Goal: Task Accomplishment & Management: Manage account settings

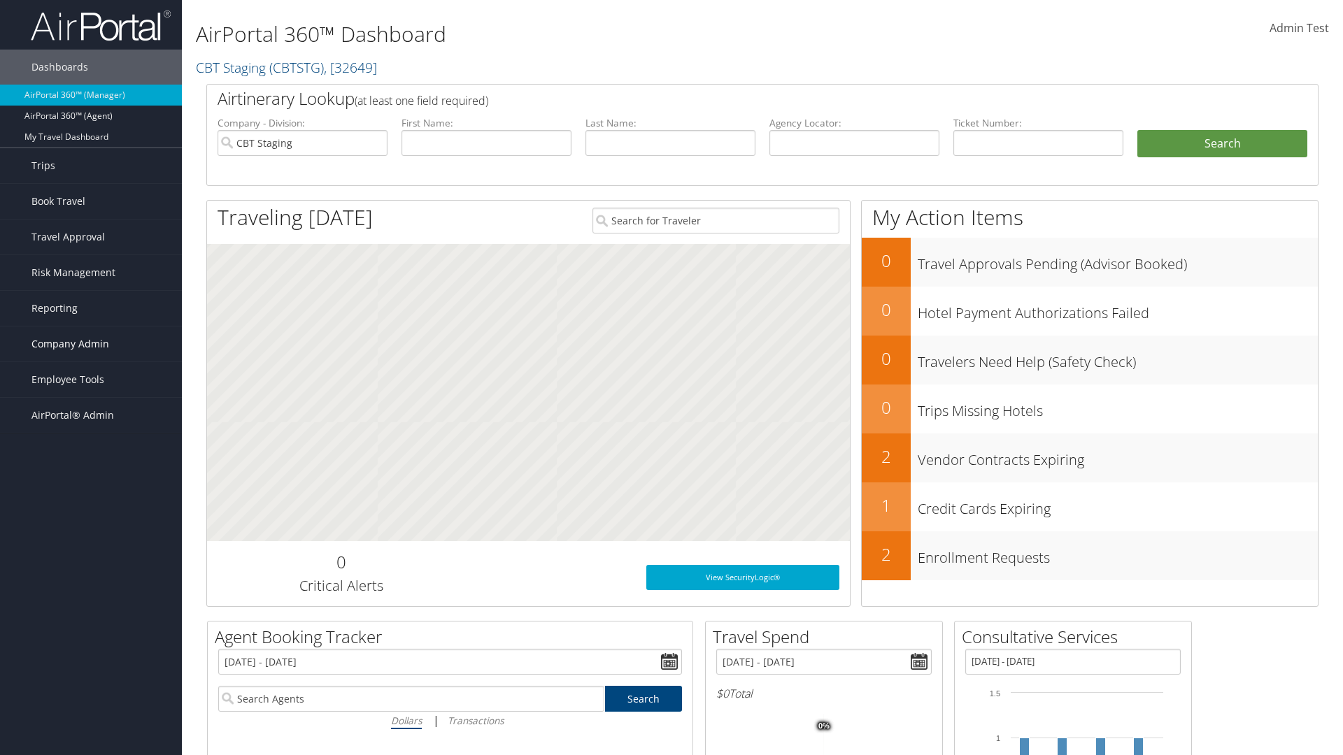
click at [91, 344] on span "Company Admin" at bounding box center [70, 344] width 78 height 35
click at [91, 414] on link "People" at bounding box center [91, 414] width 182 height 21
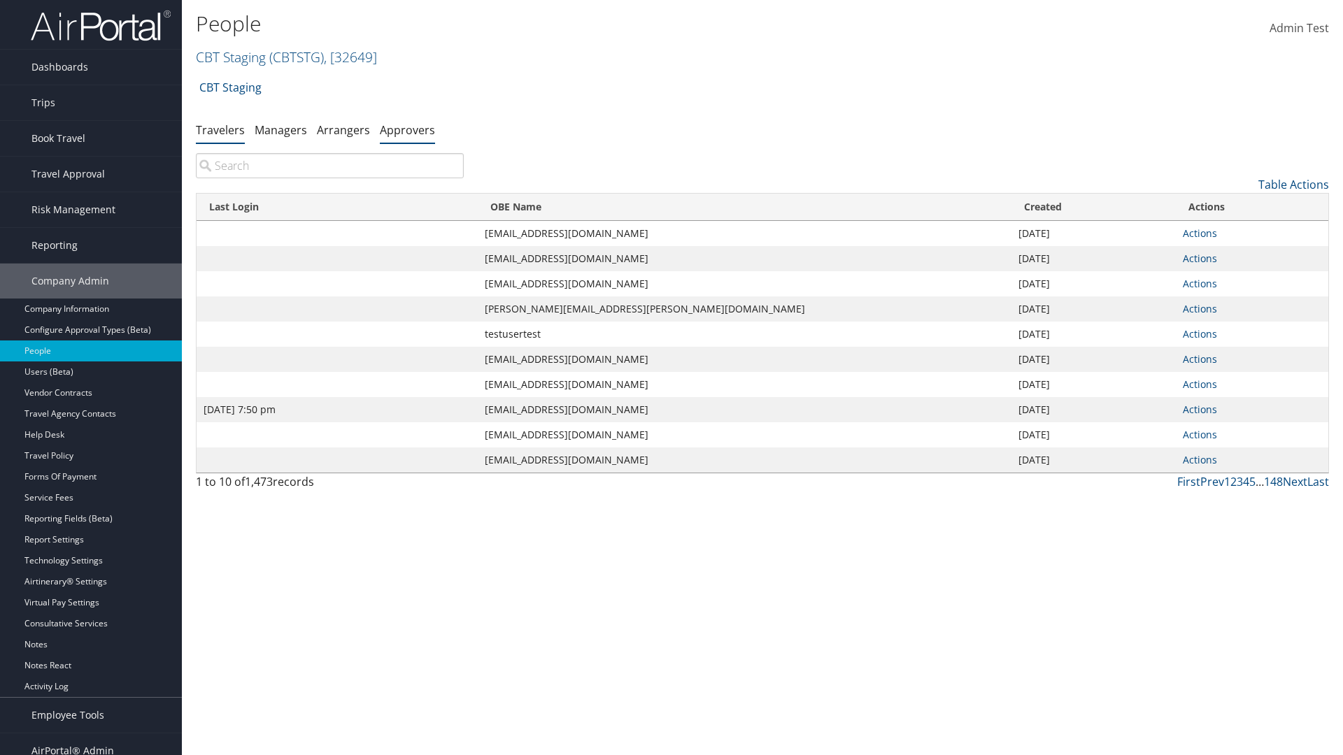
click at [407, 129] on link "Approvers" at bounding box center [407, 129] width 55 height 15
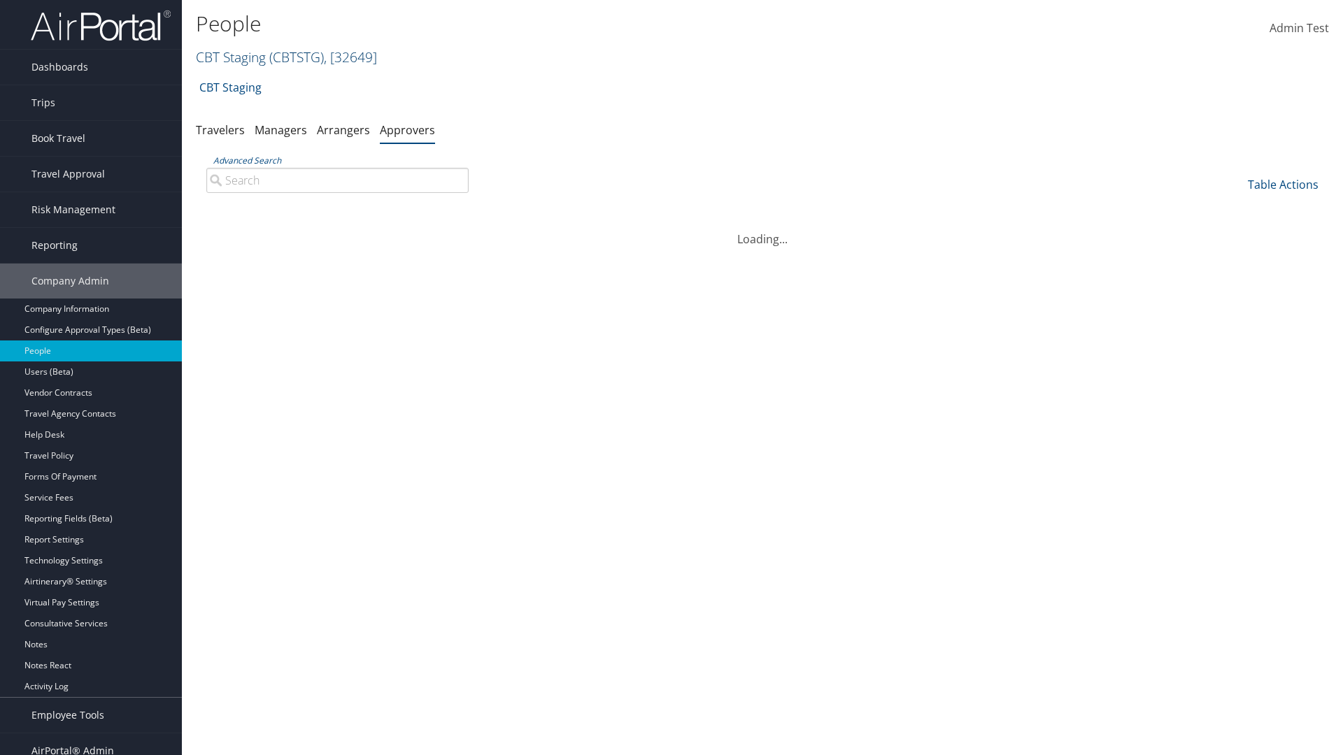
click at [231, 57] on link "CBT Staging ( CBTSTG ) , [ 32649 ]" at bounding box center [286, 57] width 181 height 19
click at [0, 0] on input "search" at bounding box center [0, 0] width 0 height 0
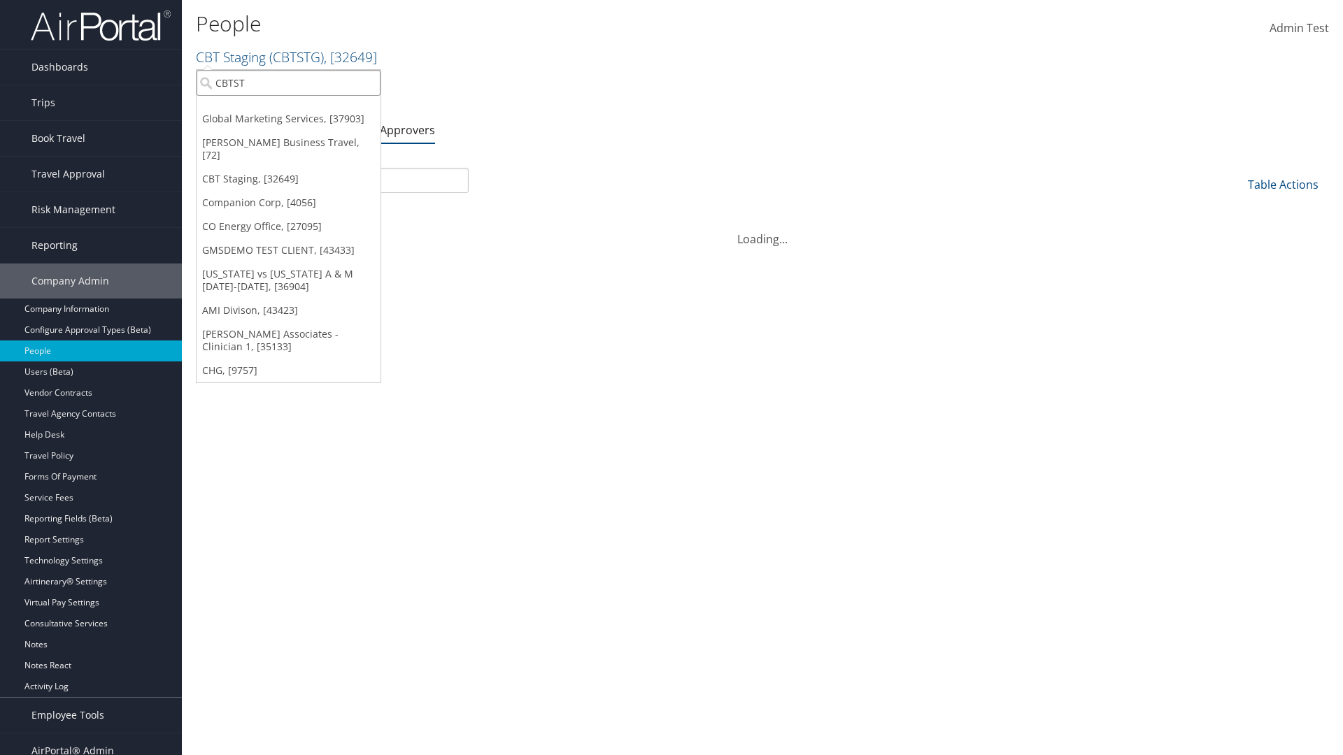
type input "CBTSTG"
click at [288, 108] on div "CBT Staging (CBTSTG), [32649]" at bounding box center [288, 108] width 199 height 13
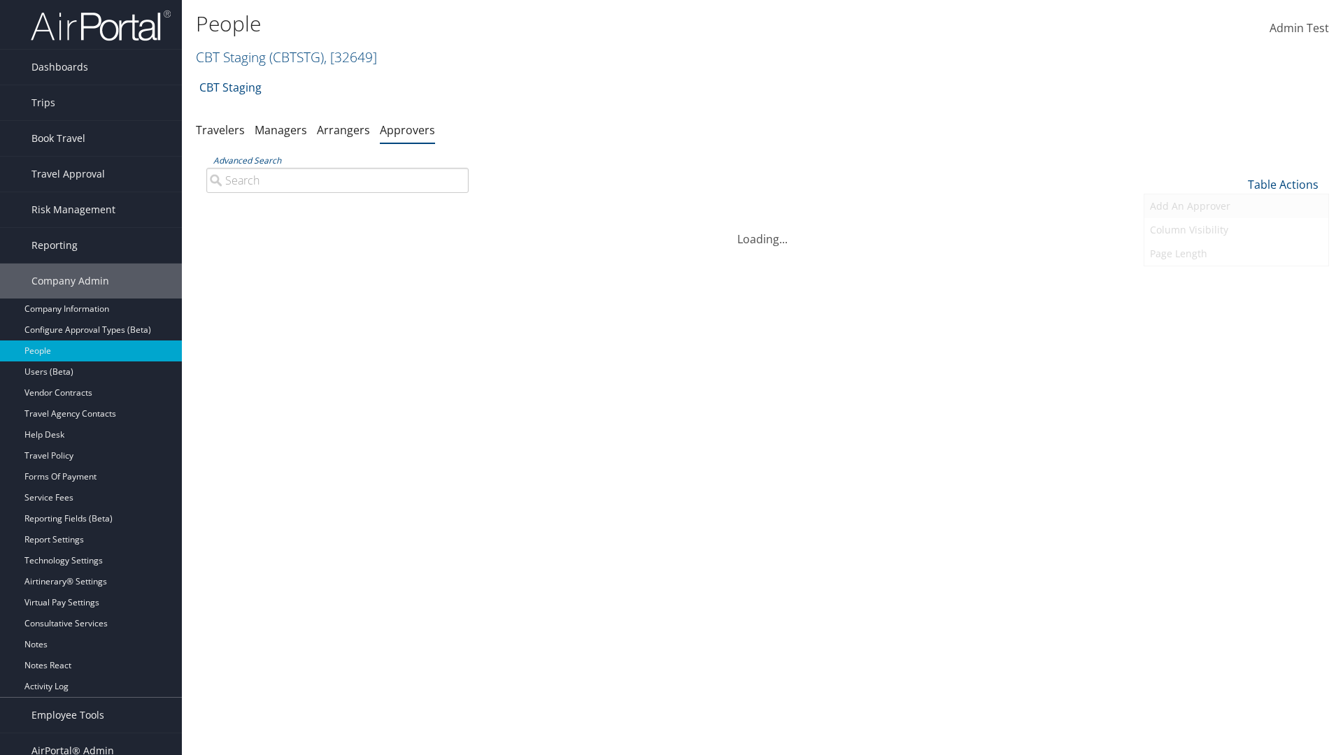
click at [1236, 206] on link "Add An Approver" at bounding box center [1236, 206] width 184 height 24
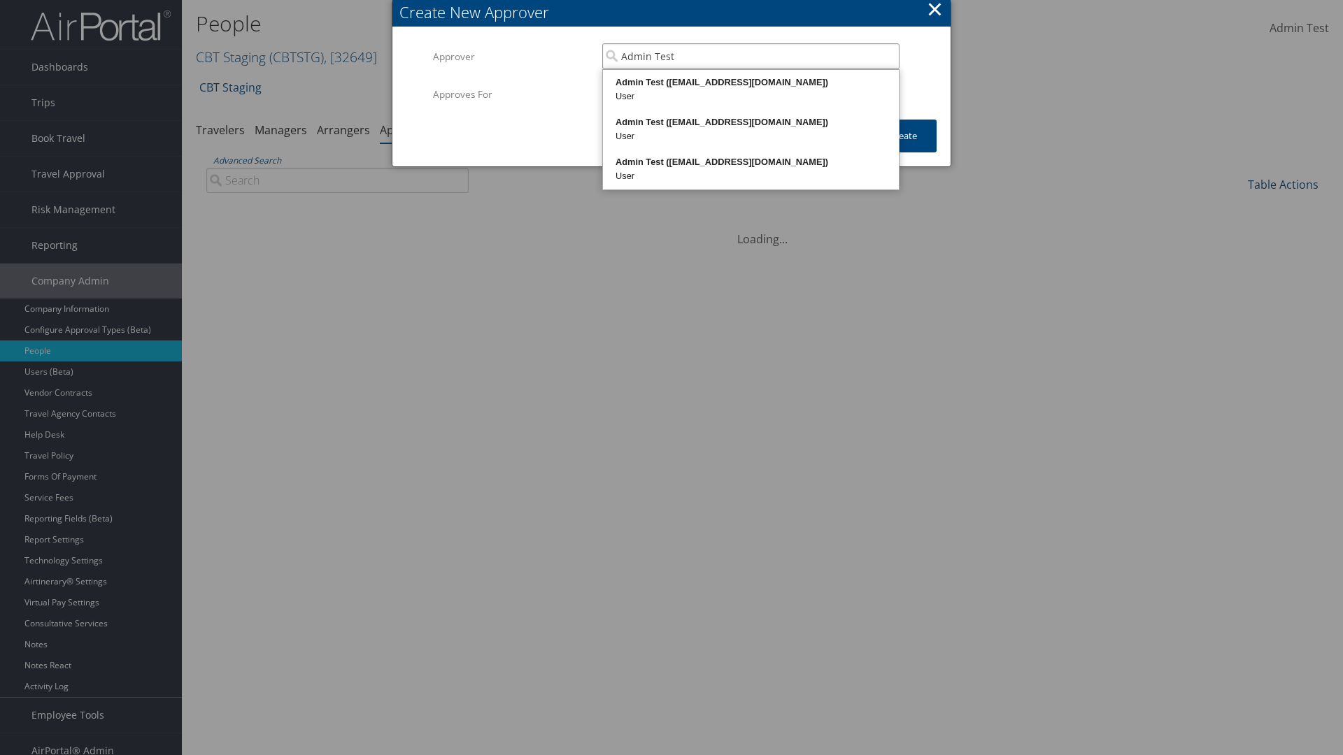
click at [750, 83] on div "Admin Test ([EMAIL_ADDRESS][DOMAIN_NAME])" at bounding box center [751, 83] width 292 height 14
type input "Admin Test"
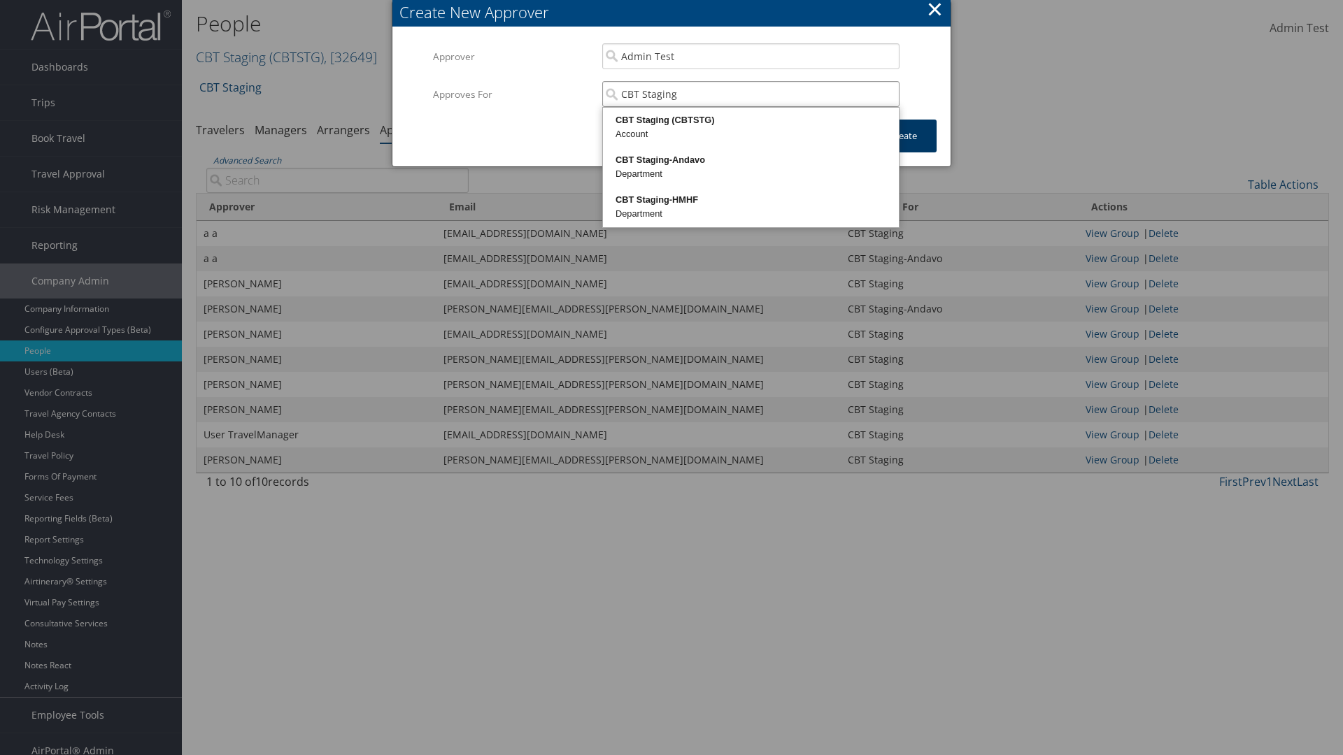
click at [750, 120] on div "CBT Staging (CBTSTG)" at bounding box center [751, 120] width 292 height 14
type input "CBT Staging"
click at [903, 136] on button "Create" at bounding box center [903, 136] width 66 height 33
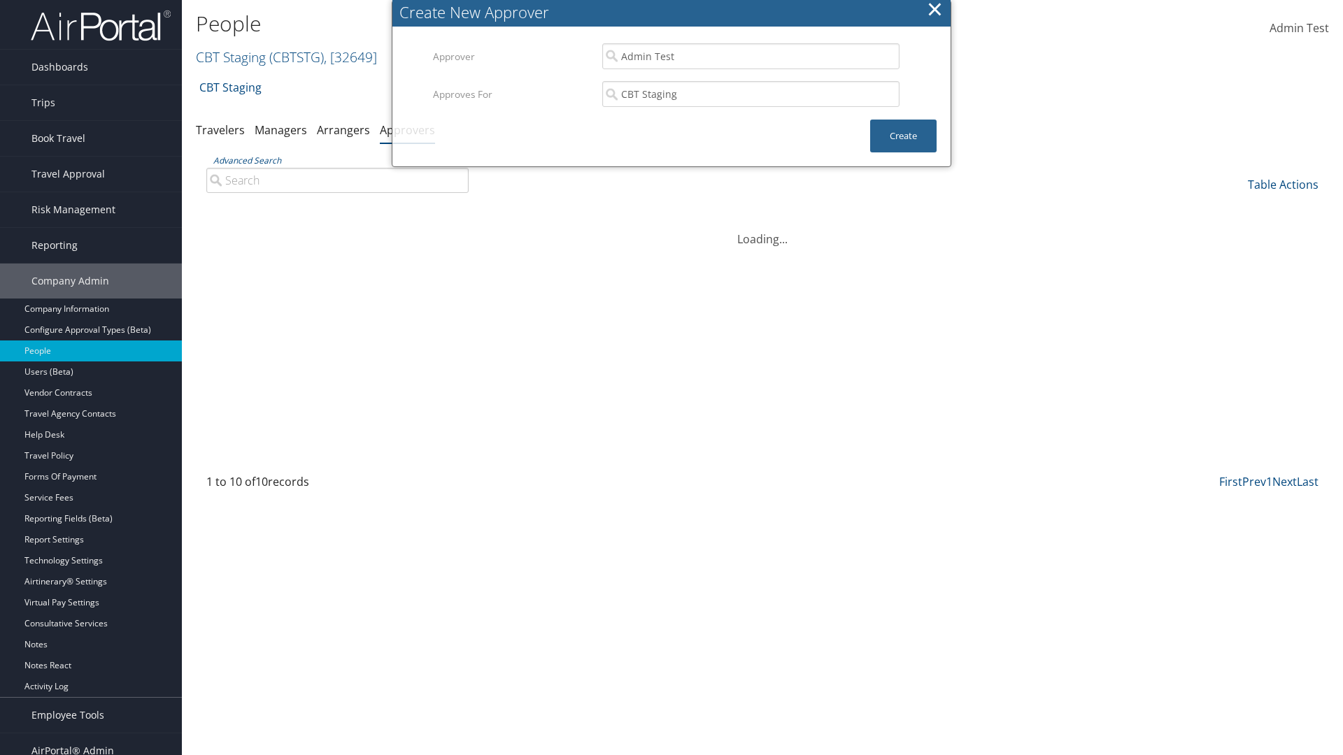
click at [337, 168] on input "Advanced Search" at bounding box center [337, 180] width 262 height 25
type input "Admin"
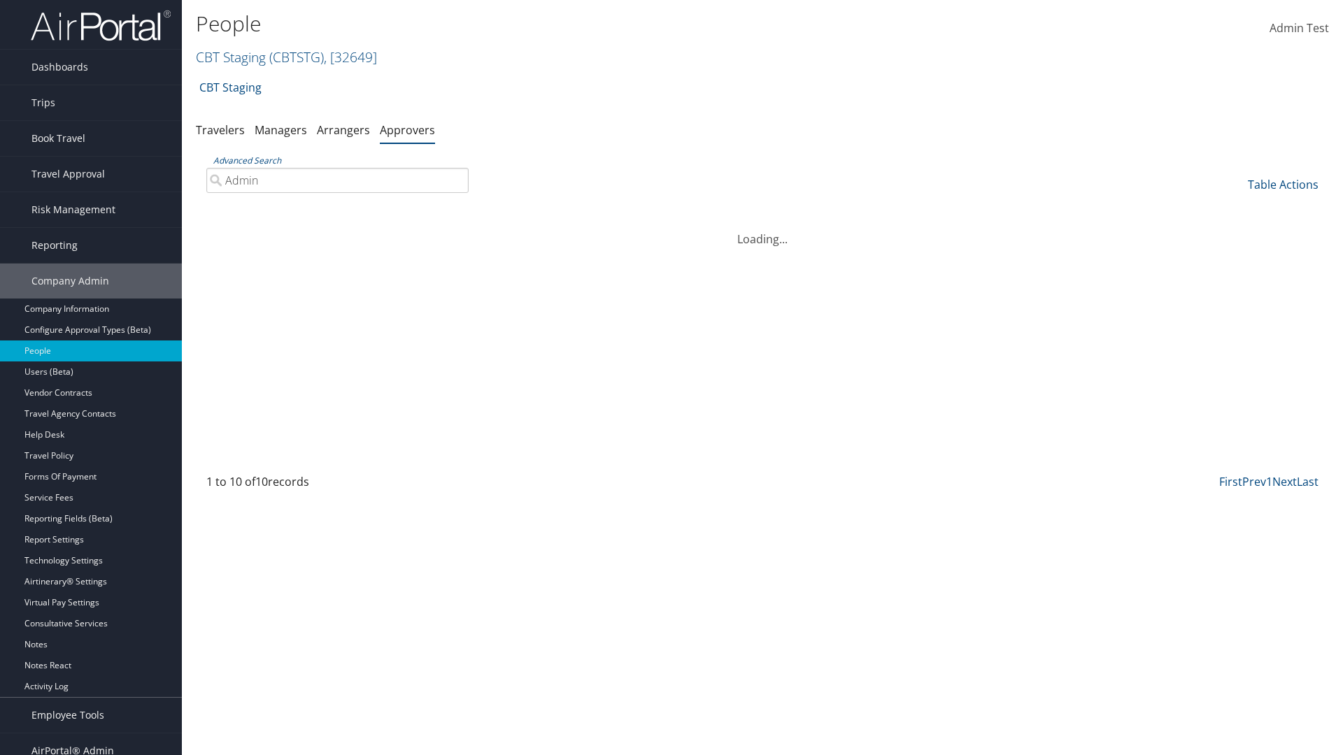
scroll to position [14, 0]
